Goal: Check status: Check status

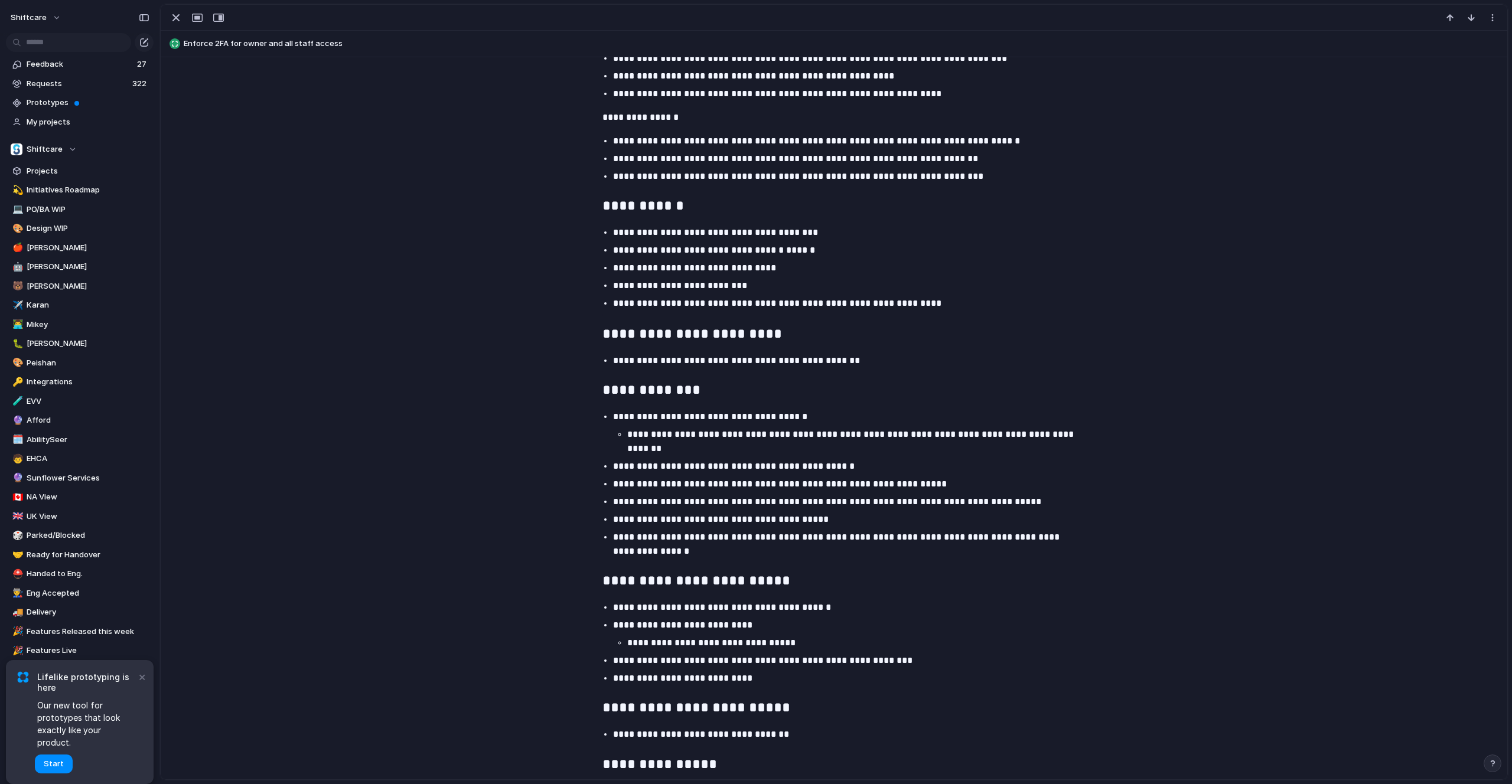
scroll to position [2181, 0]
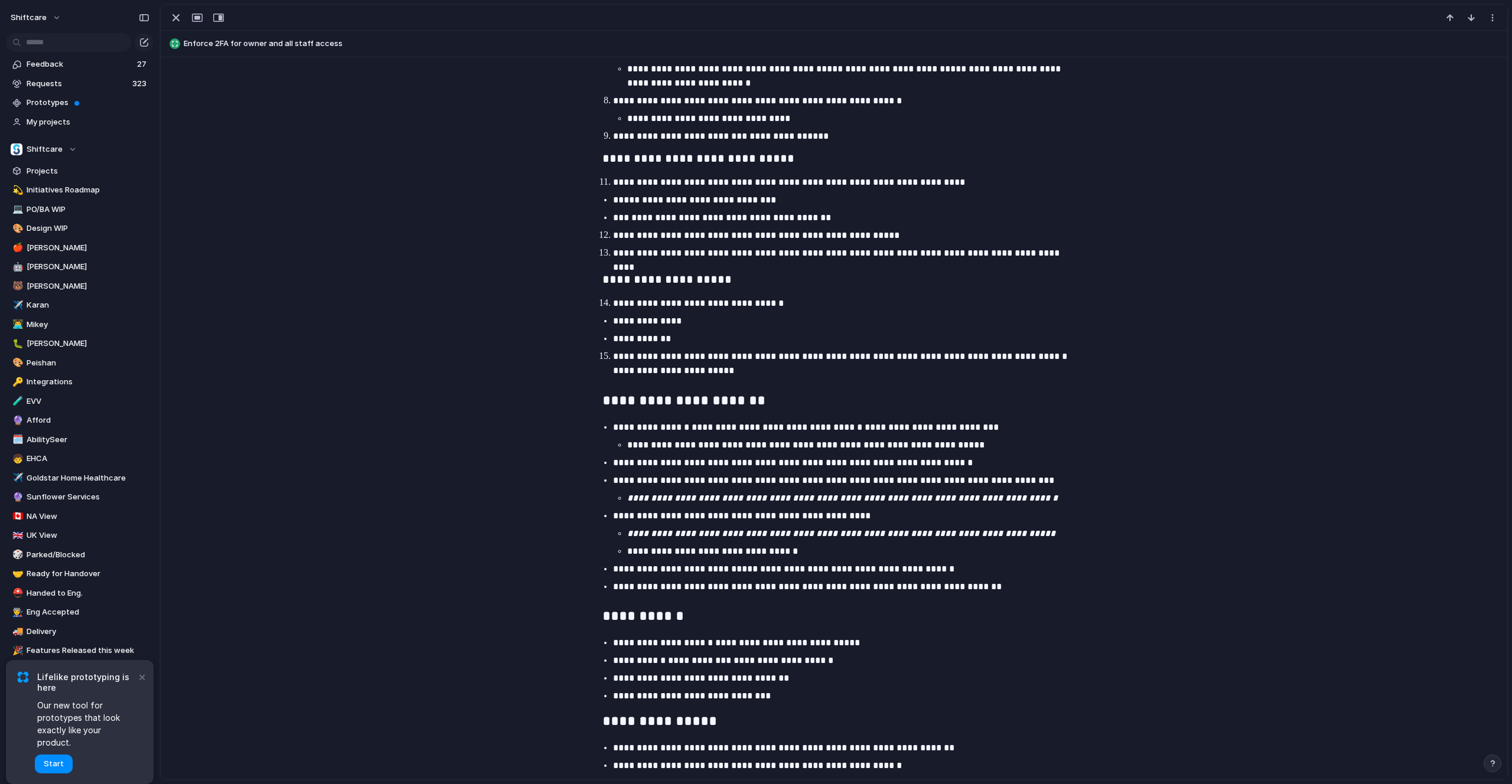
scroll to position [1114, 0]
